Goal: Task Accomplishment & Management: Manage account settings

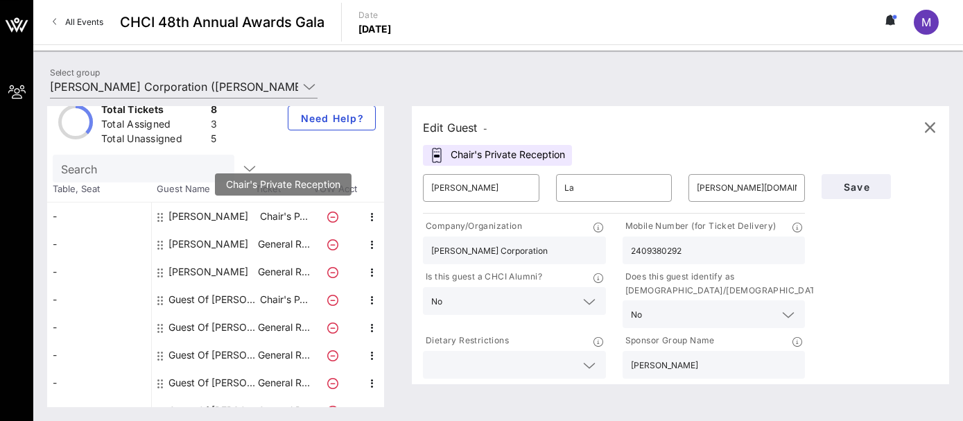
scroll to position [35, 0]
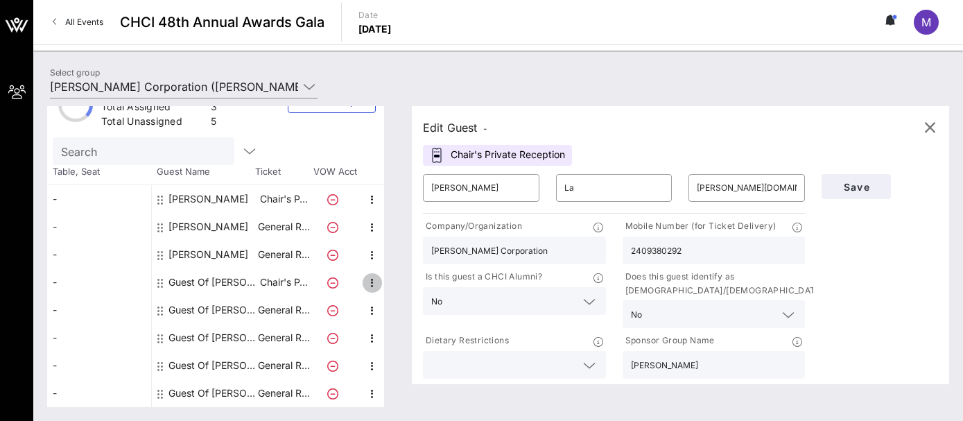
click at [371, 280] on icon "button" at bounding box center [372, 282] width 17 height 17
drag, startPoint x: 480, startPoint y: 187, endPoint x: 362, endPoint y: 165, distance: 120.6
click at [362, 165] on div "Total Tickets 8 Total Assigned 3 Total Unassigned 5 Need Help? Search Table, Se…" at bounding box center [498, 256] width 902 height 301
type input "[PERSON_NAME]"
click at [621, 189] on input "La" at bounding box center [614, 188] width 100 height 22
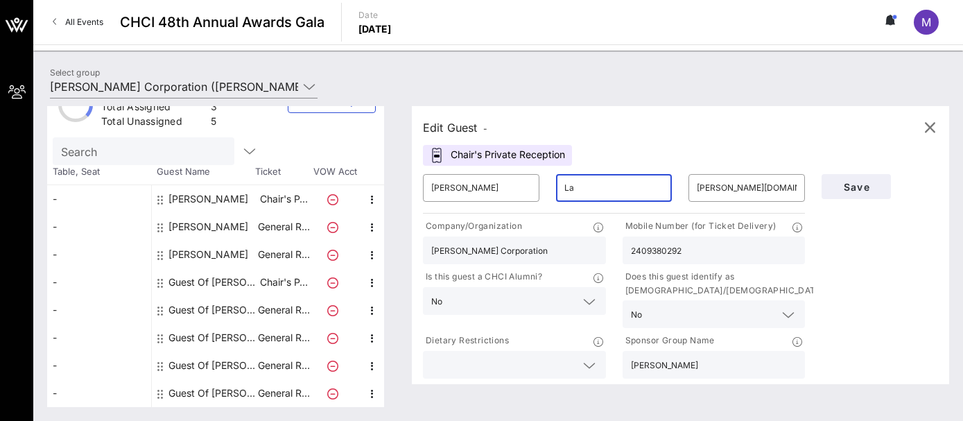
click at [621, 189] on input "La" at bounding box center [614, 188] width 100 height 22
type input "[PERSON_NAME]"
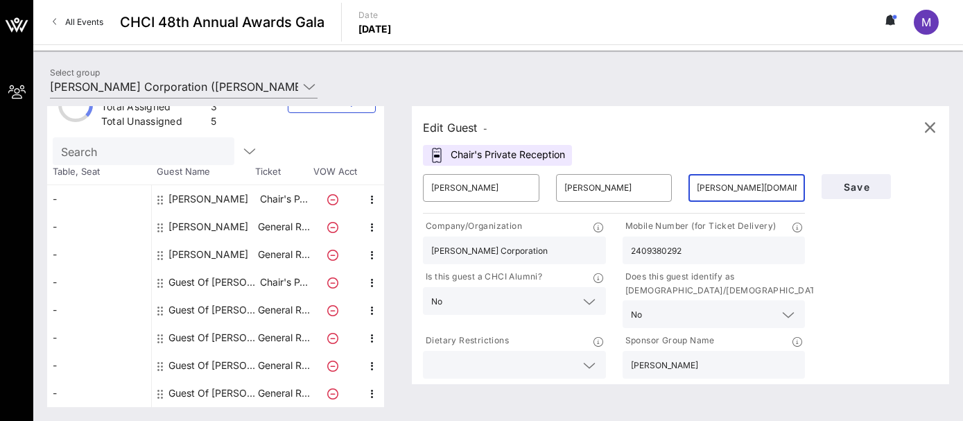
click at [771, 187] on input "[PERSON_NAME][DOMAIN_NAME][EMAIL_ADDRESS][DOMAIN_NAME]" at bounding box center [747, 188] width 100 height 22
click at [727, 189] on input "[PERSON_NAME]" at bounding box center [747, 188] width 100 height 22
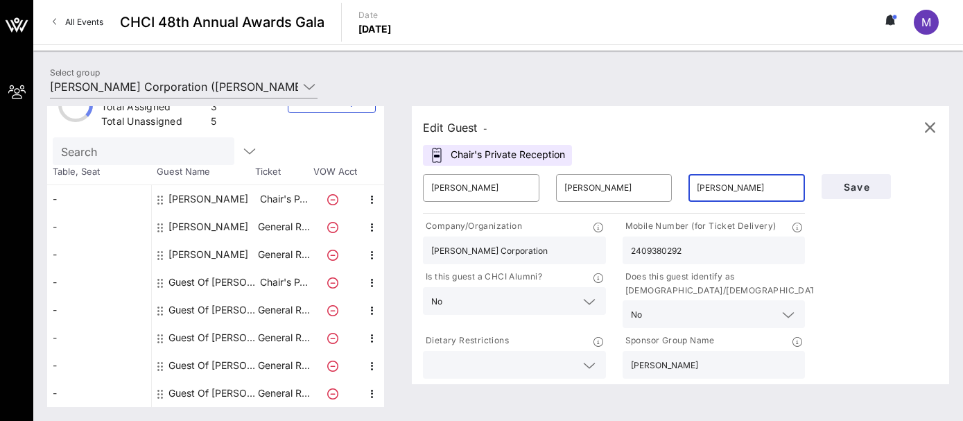
paste input ".[PERSON_NAME][EMAIL_ADDRESS][DOMAIN_NAME]"
type input "[PERSON_NAME][EMAIL_ADDRESS][PERSON_NAME][DOMAIN_NAME]"
drag, startPoint x: 541, startPoint y: 252, endPoint x: 490, endPoint y: 252, distance: 51.3
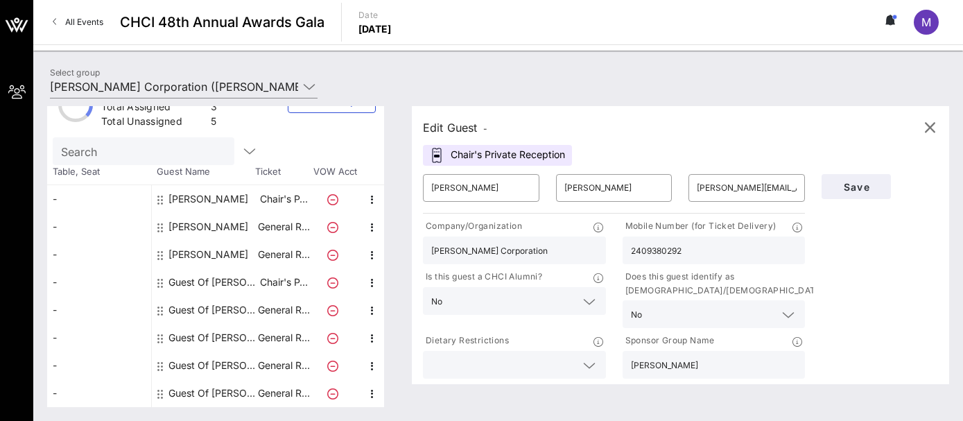
click at [490, 252] on input "[PERSON_NAME] Corporation" at bounding box center [514, 250] width 166 height 18
type input "[PERSON_NAME]"
click at [421, 315] on div "Edit Guest - Chair's Private Reception ​ [PERSON_NAME] ​ [PERSON_NAME] ​ [PERSO…" at bounding box center [673, 256] width 551 height 301
click at [640, 307] on div "No" at bounding box center [695, 314] width 128 height 18
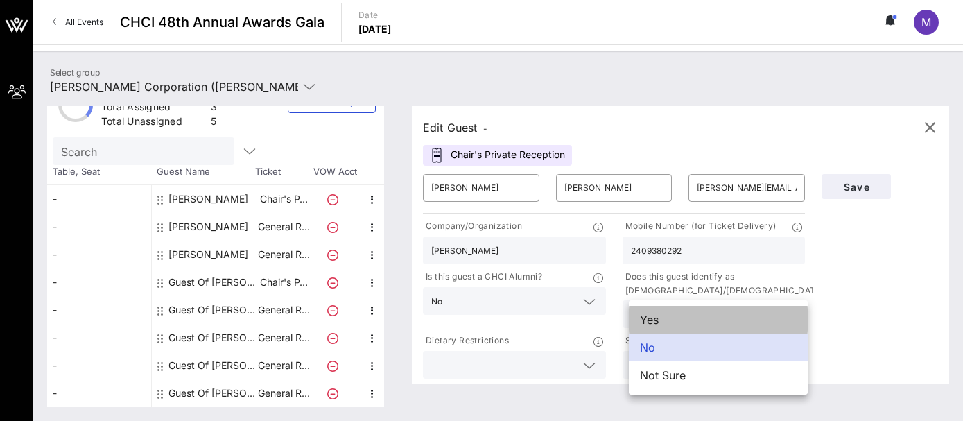
click at [654, 312] on div "Yes" at bounding box center [718, 320] width 179 height 28
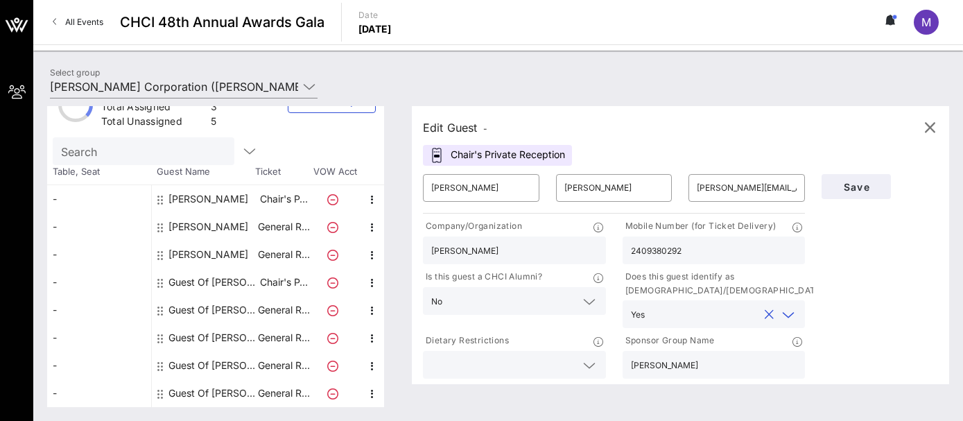
click at [699, 369] on input "[PERSON_NAME]" at bounding box center [714, 365] width 166 height 18
type input "[PERSON_NAME] Corporation"
drag, startPoint x: 692, startPoint y: 256, endPoint x: 621, endPoint y: 254, distance: 70.7
click at [621, 254] on div "Mobile Number (for Ticket Delivery) 2409380292" at bounding box center [714, 241] width 200 height 51
click at [918, 306] on div "Save" at bounding box center [879, 274] width 133 height 216
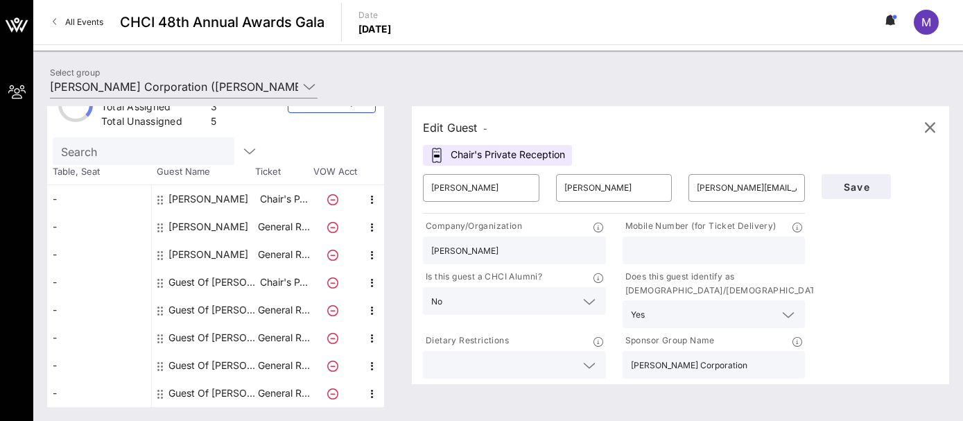
click at [741, 252] on input "text" at bounding box center [714, 250] width 166 height 18
paste input "[PHONE_NUMBER]"
type input "[PHONE_NUMBER]"
click at [901, 260] on div "Save" at bounding box center [879, 274] width 133 height 216
click at [866, 191] on span "Save" at bounding box center [855, 187] width 47 height 12
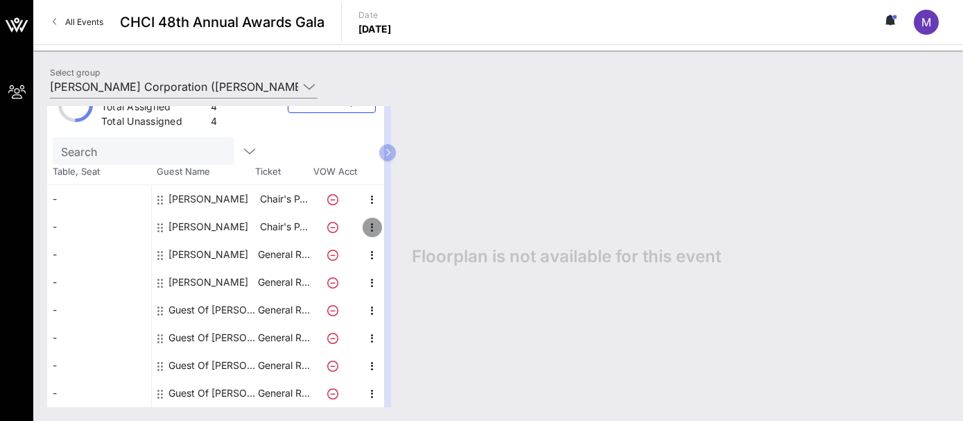
click at [369, 227] on icon "button" at bounding box center [372, 227] width 17 height 17
click at [394, 232] on div "Edit" at bounding box center [407, 231] width 28 height 11
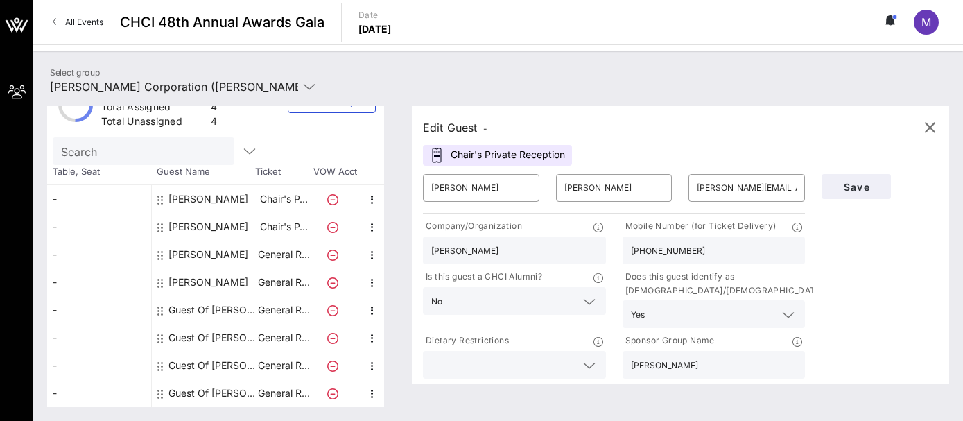
click at [711, 368] on input "[PERSON_NAME]" at bounding box center [714, 365] width 166 height 18
type input "[PERSON_NAME] Corporation"
click at [858, 193] on button "Save" at bounding box center [855, 186] width 69 height 25
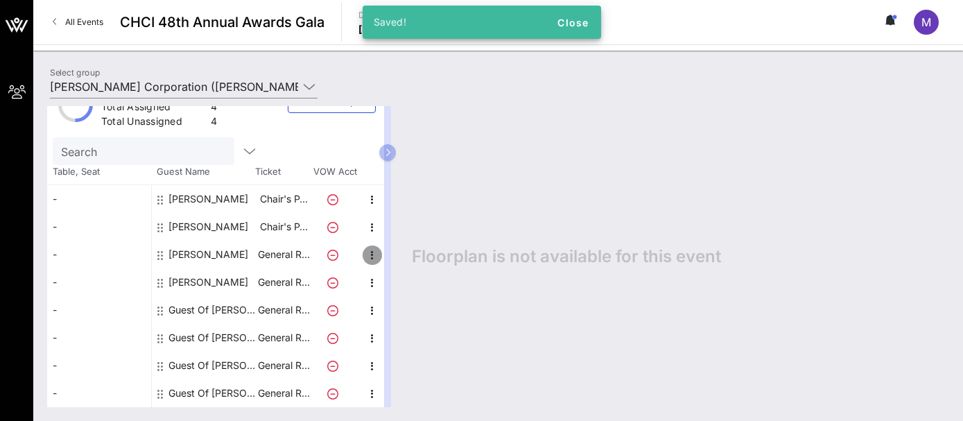
click at [372, 248] on icon "button" at bounding box center [372, 255] width 17 height 17
click at [399, 264] on div "Edit" at bounding box center [407, 259] width 28 height 11
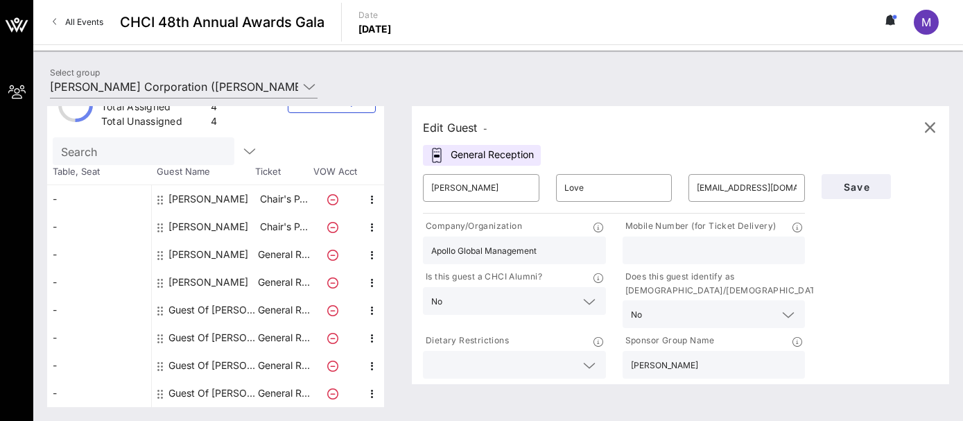
click at [713, 366] on input "[PERSON_NAME]" at bounding box center [714, 365] width 166 height 18
type input "[PERSON_NAME] Corporation"
click at [855, 184] on span "Save" at bounding box center [855, 187] width 47 height 12
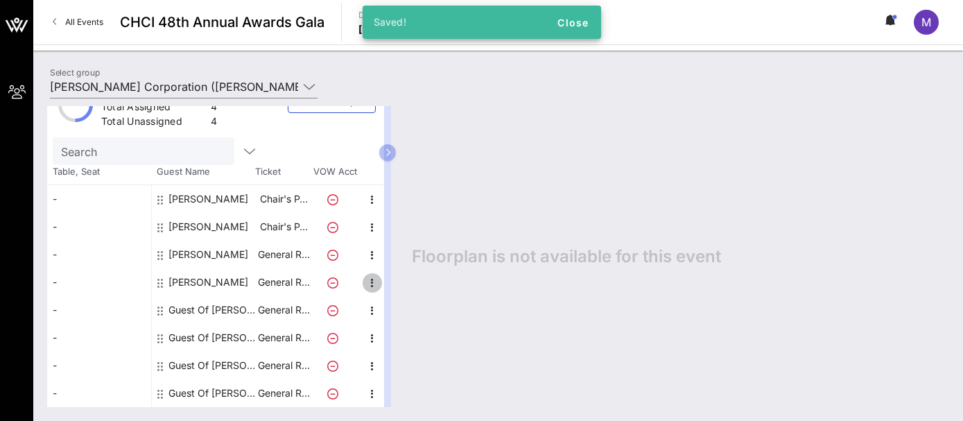
click at [370, 286] on icon "button" at bounding box center [372, 282] width 17 height 17
click at [397, 293] on div "Edit" at bounding box center [407, 287] width 28 height 22
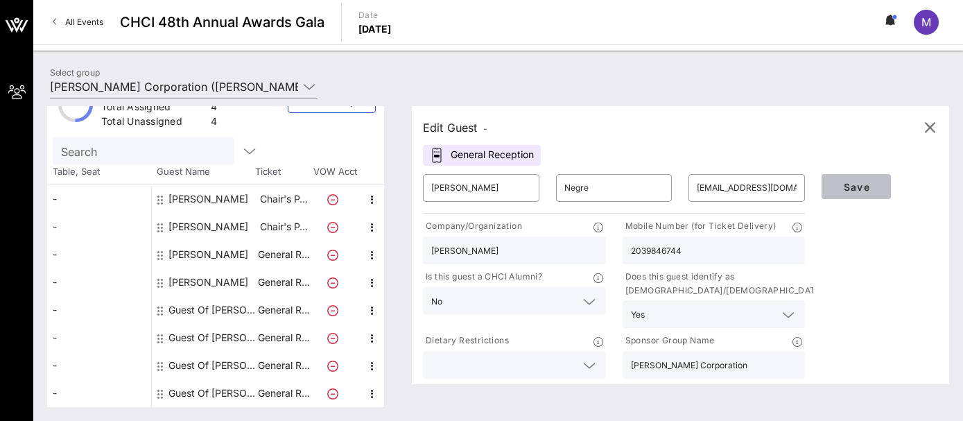
click at [864, 181] on span "Save" at bounding box center [855, 187] width 47 height 12
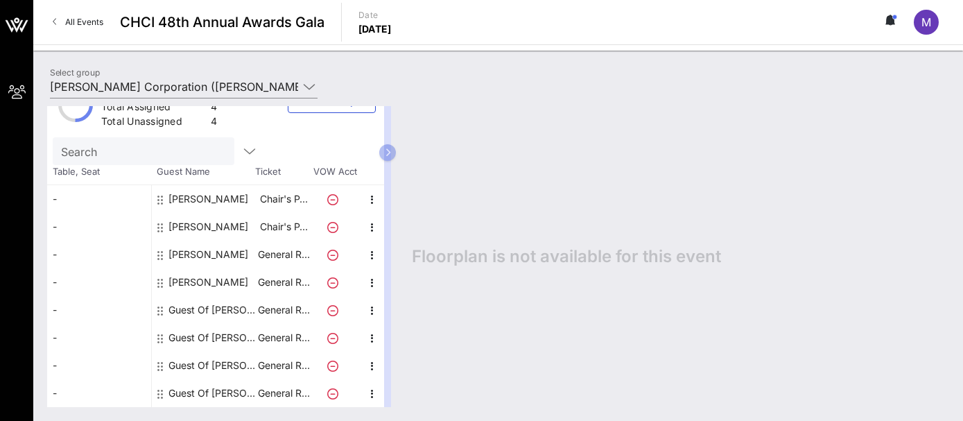
click at [634, 193] on div "Floorplan is not available for this event" at bounding box center [673, 256] width 551 height 301
